Goal: Task Accomplishment & Management: Complete application form

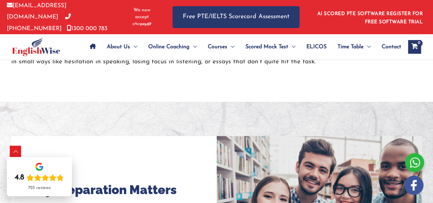
scroll to position [478, 0]
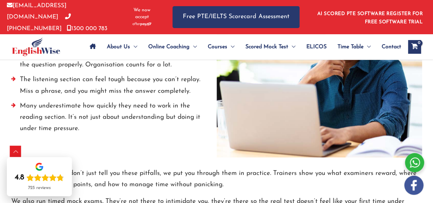
drag, startPoint x: 437, startPoint y: 19, endPoint x: 437, endPoint y: 69, distance: 50.3
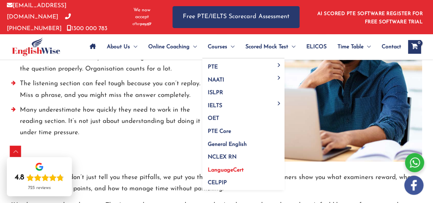
click at [220, 168] on span "LanguageCert" at bounding box center [226, 169] width 36 height 5
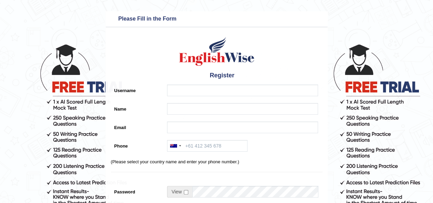
click at [196, 80] on h4 "Register" at bounding box center [216, 75] width 211 height 11
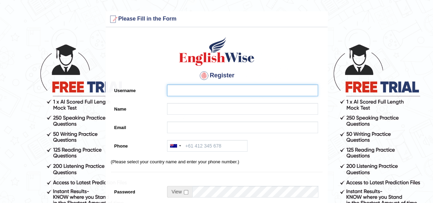
click at [192, 92] on input "Username" at bounding box center [242, 90] width 151 height 12
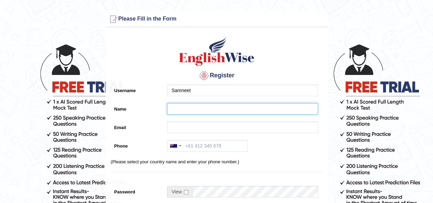
click at [194, 111] on input "Name" at bounding box center [242, 109] width 151 height 12
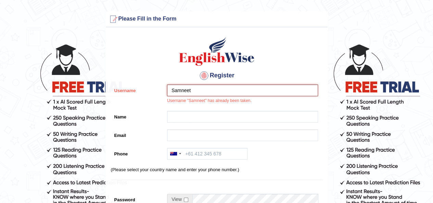
click at [198, 89] on input "Samneet" at bounding box center [242, 90] width 151 height 12
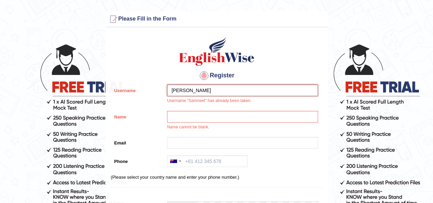
type input "[PERSON_NAME]"
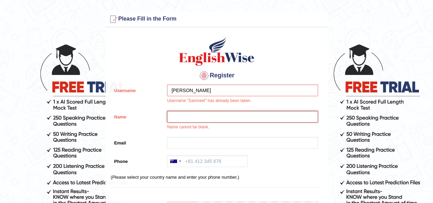
click at [196, 119] on input "Name" at bounding box center [242, 117] width 151 height 12
type input "samneet joshan"
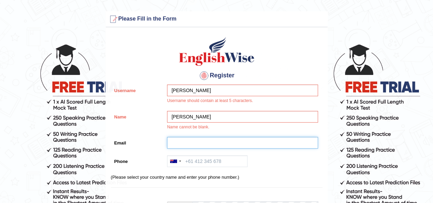
click at [187, 145] on input "Email" at bounding box center [242, 143] width 151 height 12
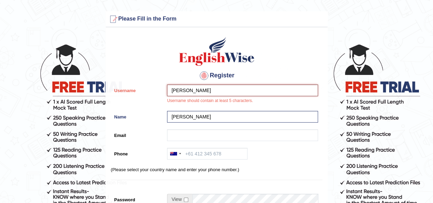
click at [193, 92] on input "Sam" at bounding box center [242, 90] width 151 height 12
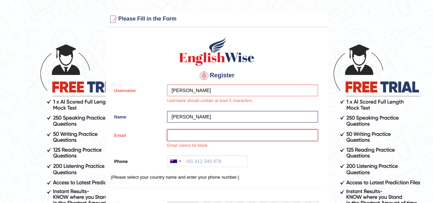
click at [193, 139] on input "Email" at bounding box center [242, 135] width 151 height 12
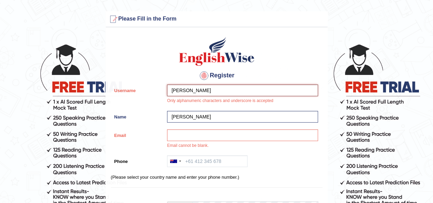
click at [210, 89] on input "Samneet joshan" at bounding box center [242, 90] width 151 height 12
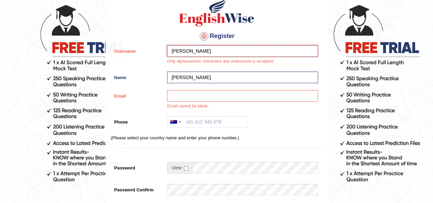
scroll to position [39, 0]
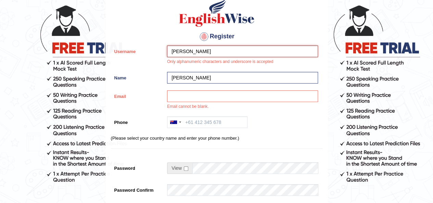
click at [190, 51] on input "Samneet joshan" at bounding box center [242, 51] width 151 height 12
click at [226, 57] on div "Samnee joshan Only alphanumeric characters and underscore is accepted" at bounding box center [240, 56] width 154 height 23
click at [190, 52] on input "Samnee joshan" at bounding box center [242, 51] width 151 height 12
click at [188, 52] on input "Samnee joshan" at bounding box center [242, 51] width 151 height 12
click at [192, 52] on input "Samneet joshan" at bounding box center [242, 51] width 151 height 12
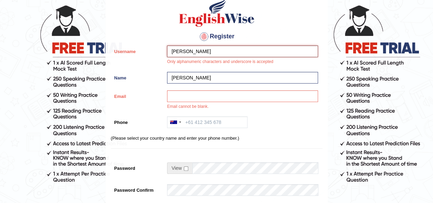
type input "Samneet joshan"
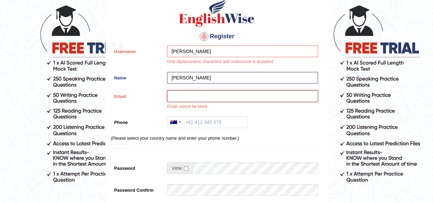
click at [192, 97] on input "Email" at bounding box center [242, 96] width 151 height 12
type input "samneetjoshan525@gmail.com"
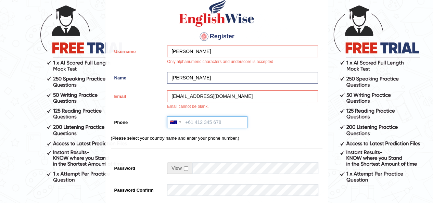
click at [200, 124] on input "Phone" at bounding box center [207, 122] width 80 height 12
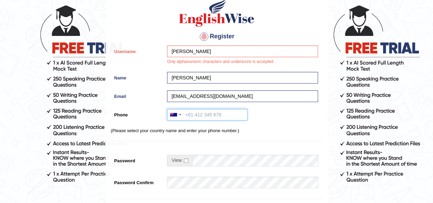
type input "+61480158235"
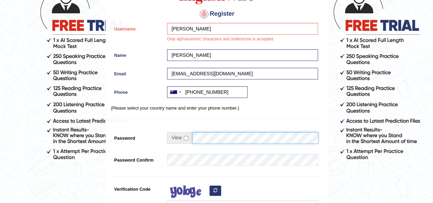
scroll to position [62, 0]
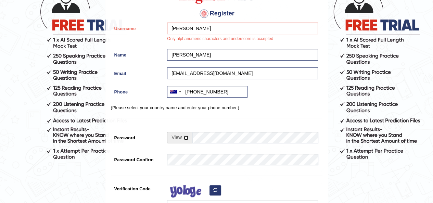
click at [186, 139] on input "checkbox" at bounding box center [186, 137] width 4 height 4
checkbox input "true"
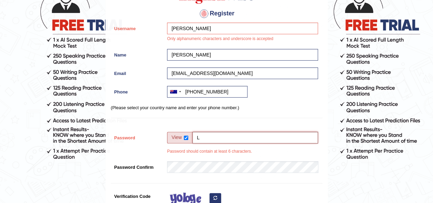
click at [224, 141] on input "L" at bounding box center [255, 138] width 126 height 12
click at [248, 140] on input "L" at bounding box center [255, 138] width 126 height 12
type input "Language25!"
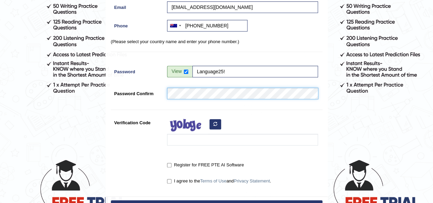
scroll to position [140, 0]
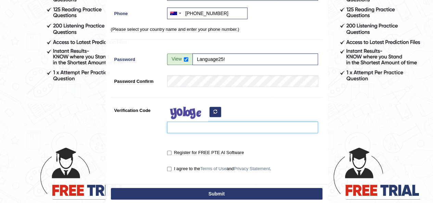
click at [185, 129] on input "Verification Code" at bounding box center [242, 127] width 151 height 12
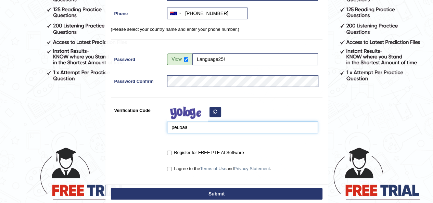
type input "peuoaa"
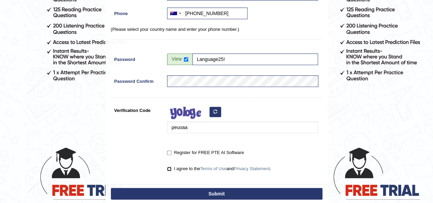
click at [169, 168] on input "I agree to the Terms of Use and Privacy Statement ." at bounding box center [169, 169] width 4 height 4
checkbox input "true"
click at [194, 193] on button "Submit" at bounding box center [216, 194] width 211 height 12
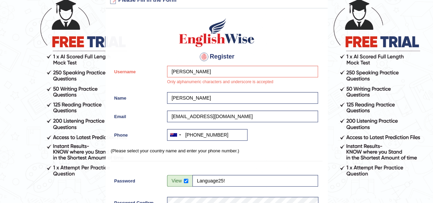
scroll to position [44, 0]
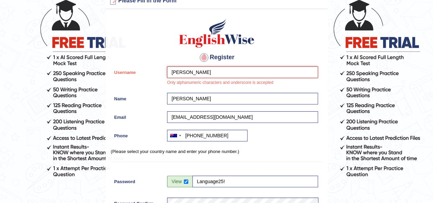
click at [205, 72] on input "Samneet joshan" at bounding box center [242, 72] width 151 height 12
